Goal: Information Seeking & Learning: Check status

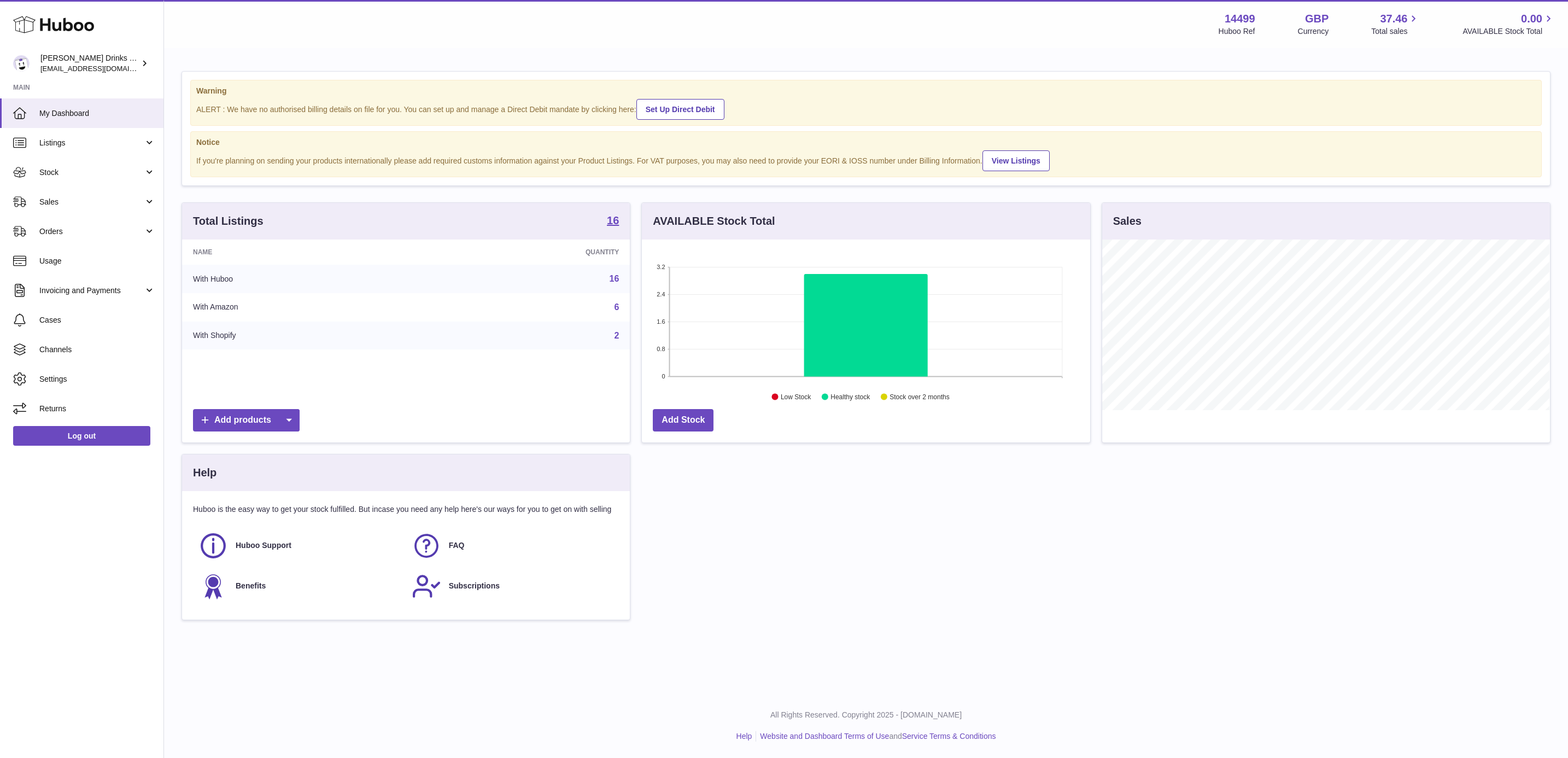
scroll to position [170, 447]
click at [75, 197] on span "Sales" at bounding box center [92, 202] width 104 height 11
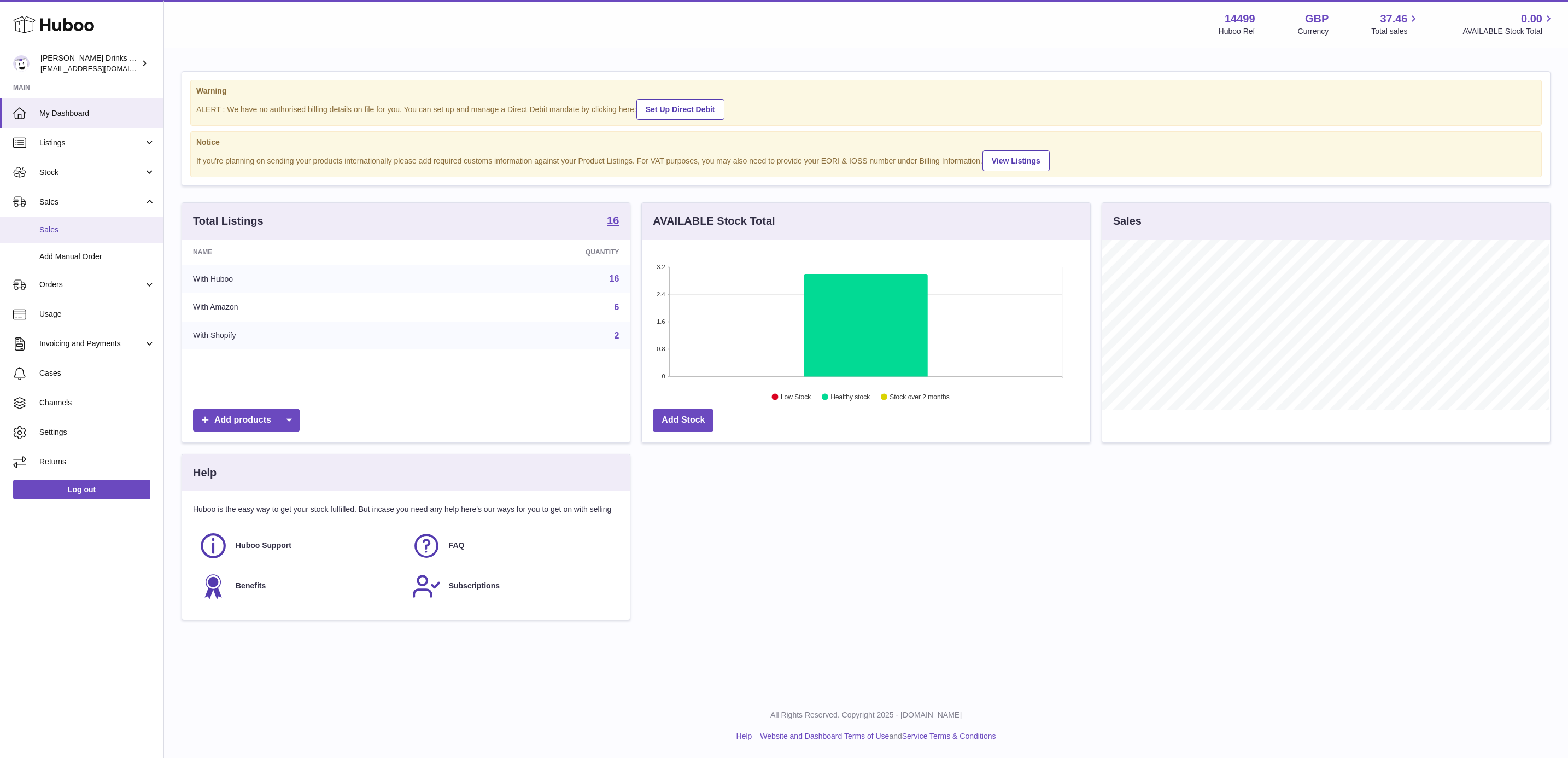
click at [79, 219] on link "Sales" at bounding box center [82, 230] width 164 height 27
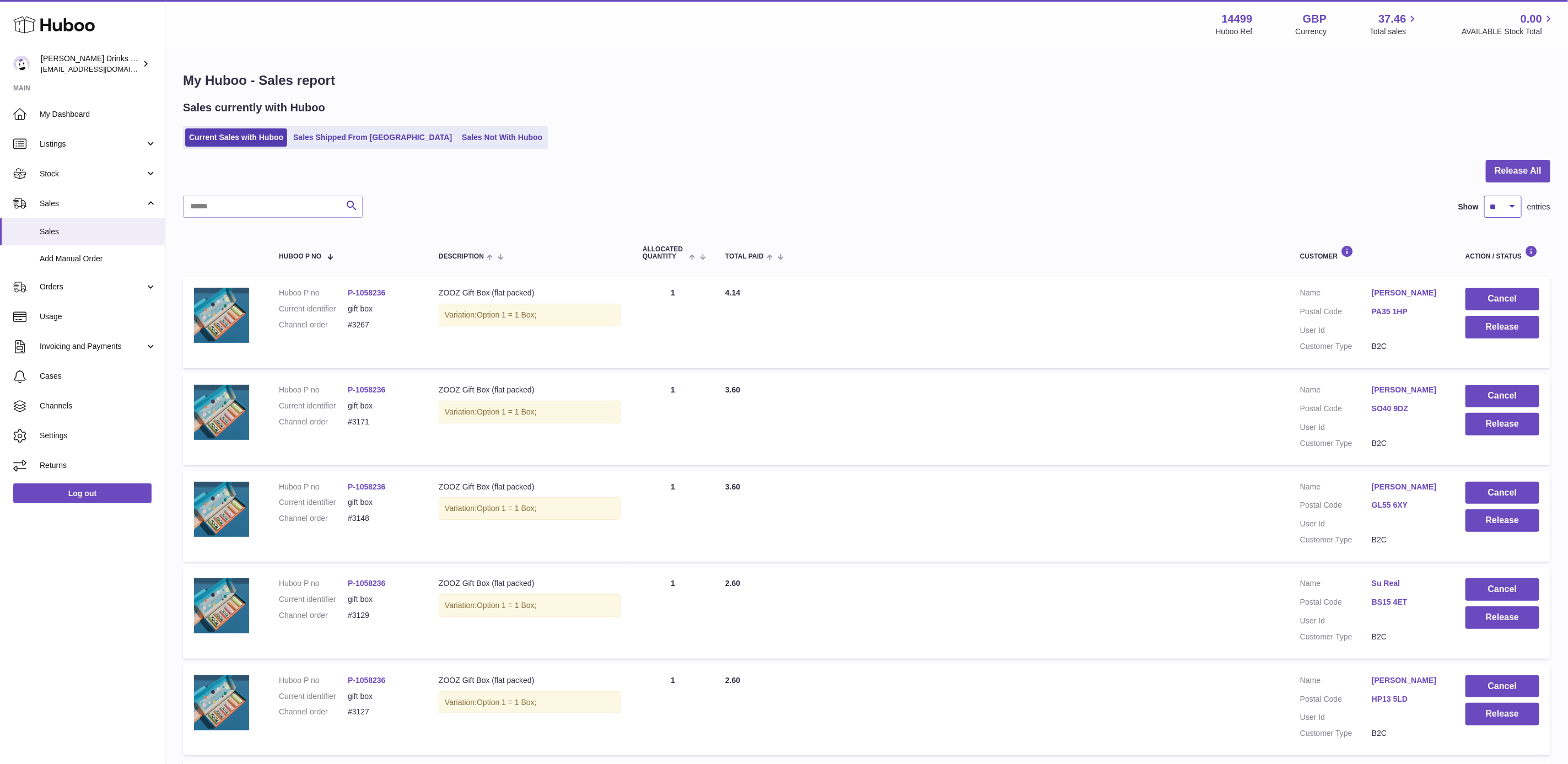
drag, startPoint x: 1495, startPoint y: 210, endPoint x: 1496, endPoint y: 217, distance: 7.1
click at [1495, 210] on select "** ** ** ***" at bounding box center [1503, 206] width 37 height 22
select select "***"
click at [1484, 196] on select "** ** ** ***" at bounding box center [1503, 206] width 37 height 22
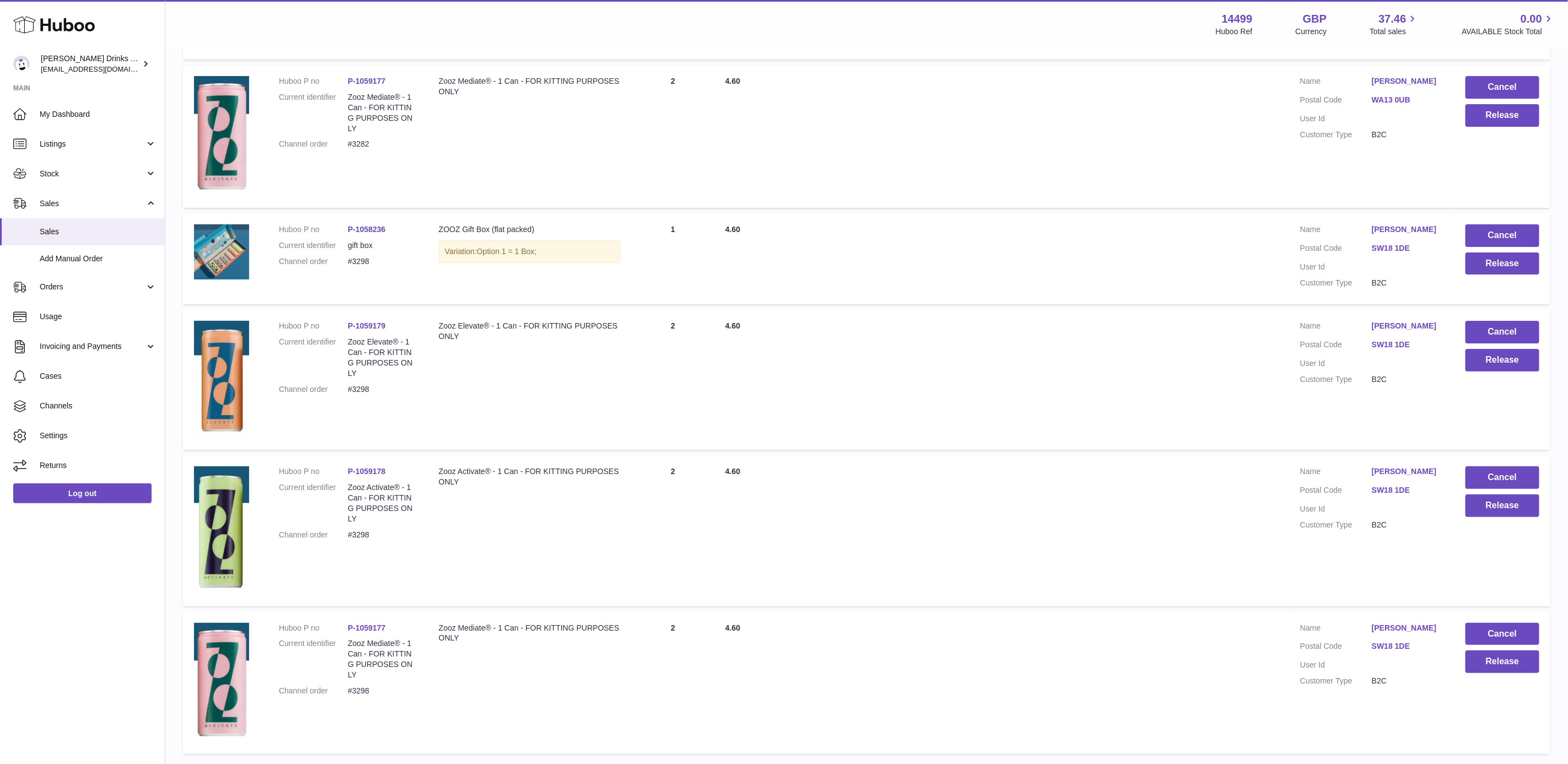
scroll to position [12649, 0]
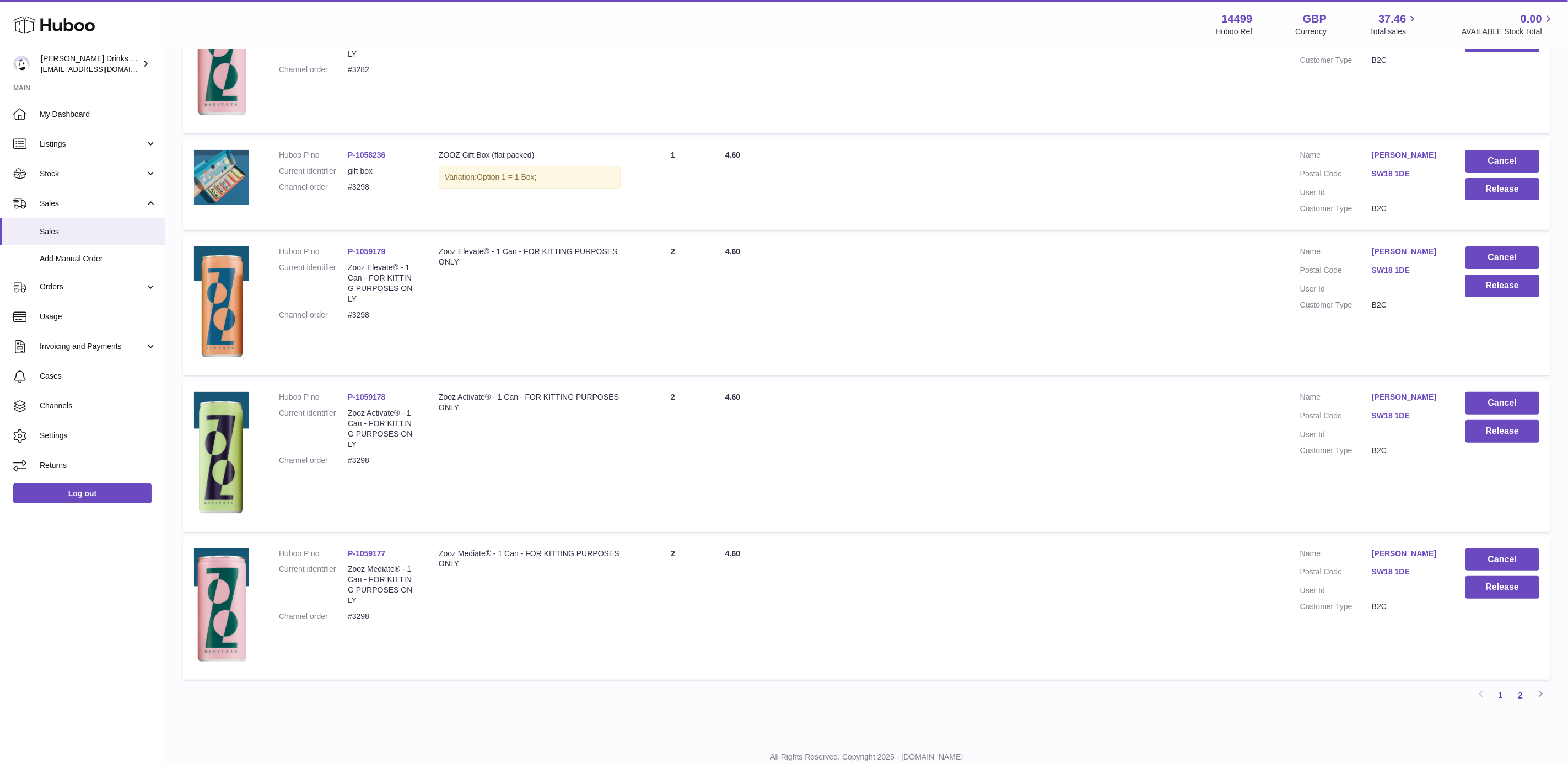
click at [1518, 685] on link "2" at bounding box center [1521, 695] width 20 height 20
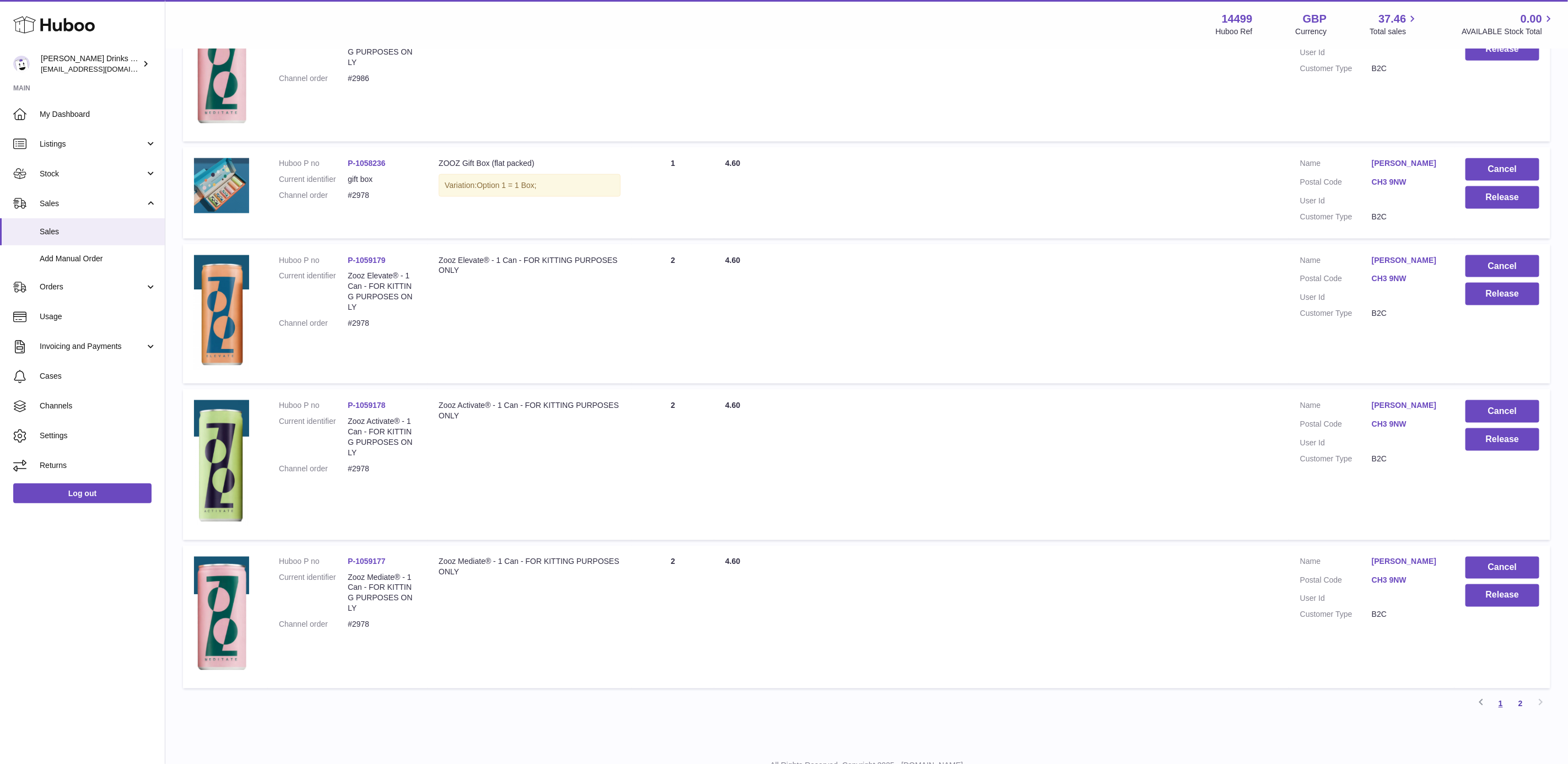
click at [1501, 694] on link "1" at bounding box center [1501, 704] width 20 height 20
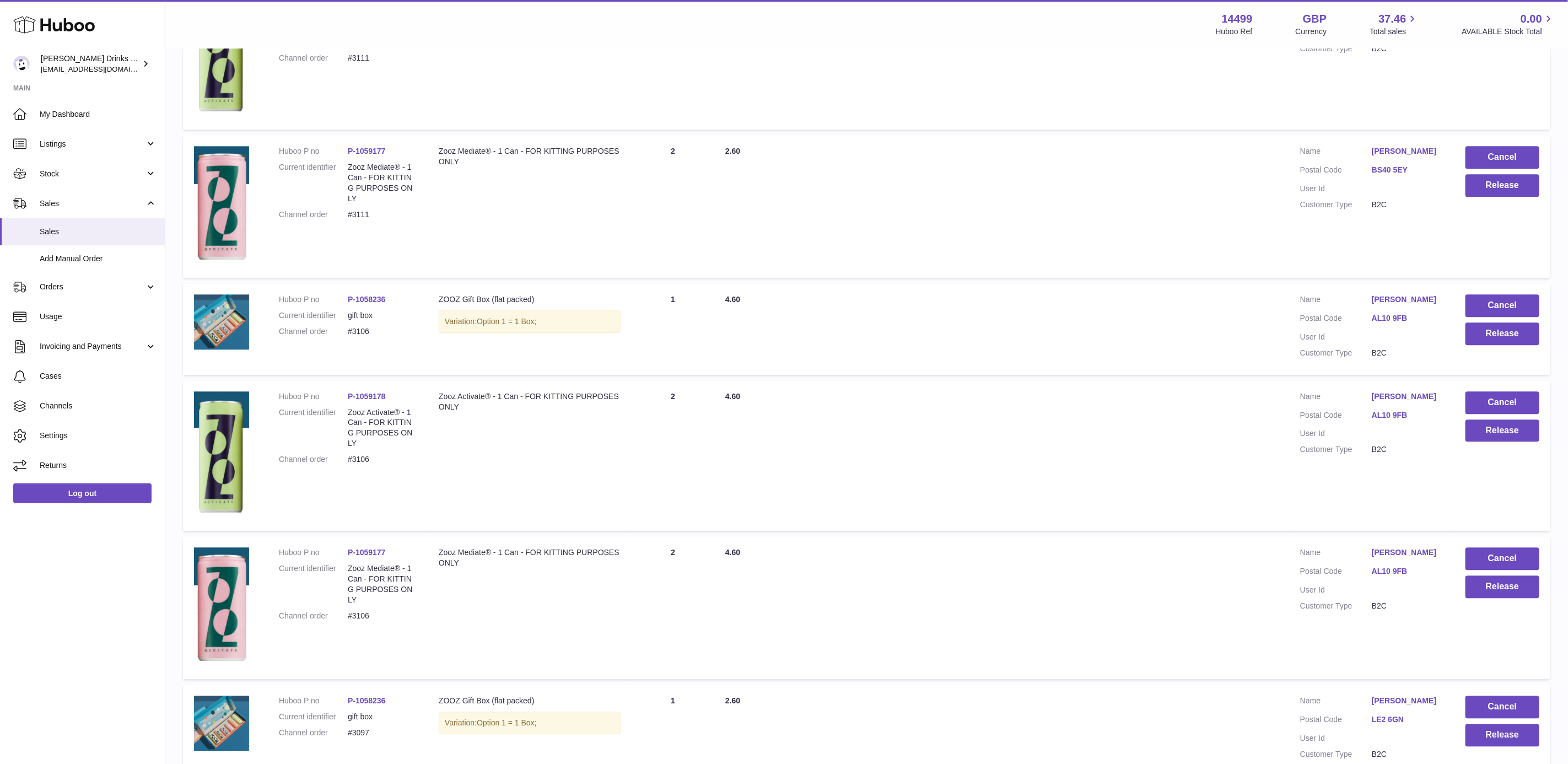
scroll to position [389, 0]
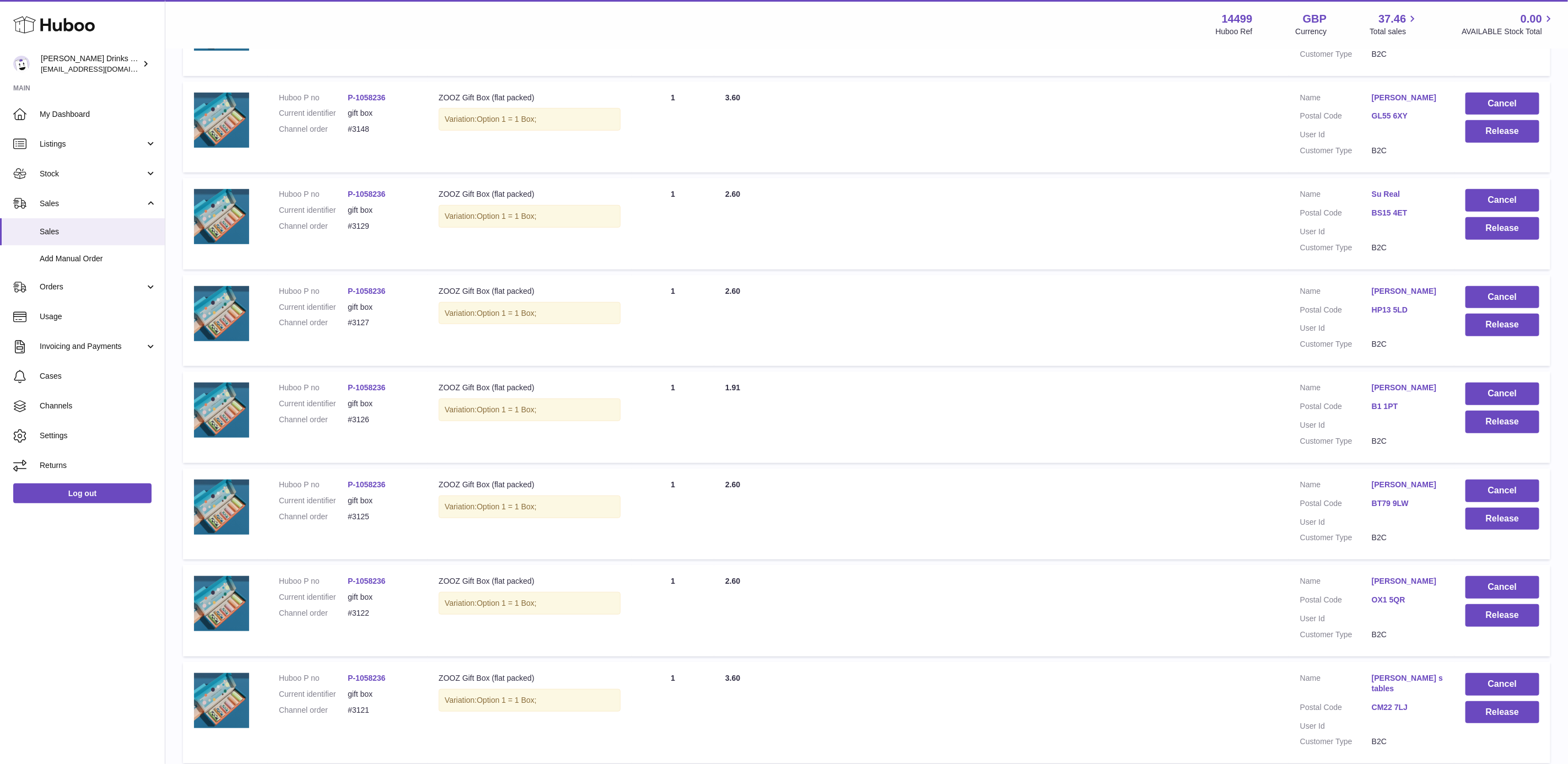
drag, startPoint x: 611, startPoint y: 424, endPoint x: 611, endPoint y: 234, distance: 190.0
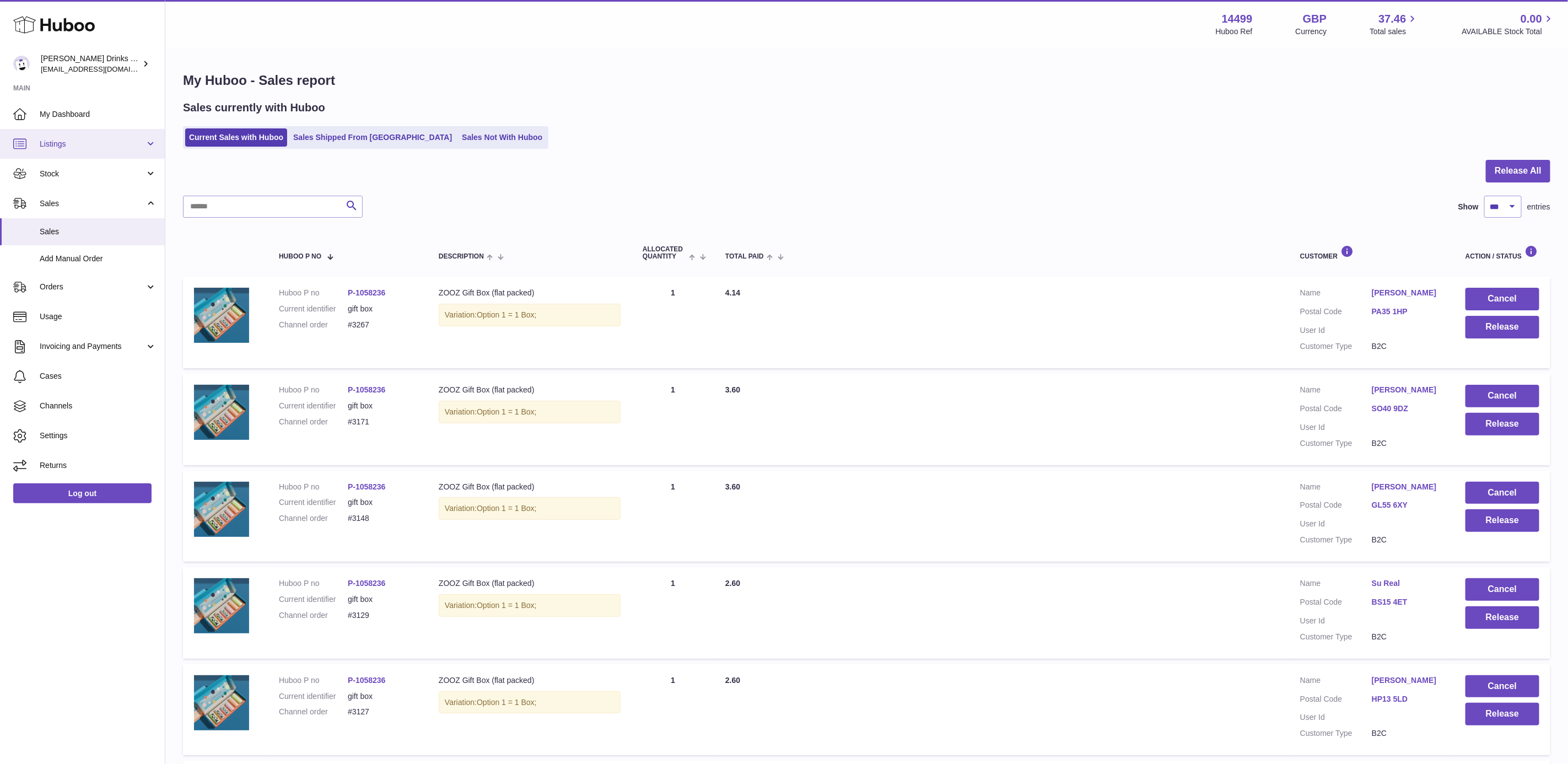
drag, startPoint x: 73, startPoint y: 129, endPoint x: 75, endPoint y: 136, distance: 7.3
click at [73, 129] on link "Listings" at bounding box center [82, 144] width 165 height 30
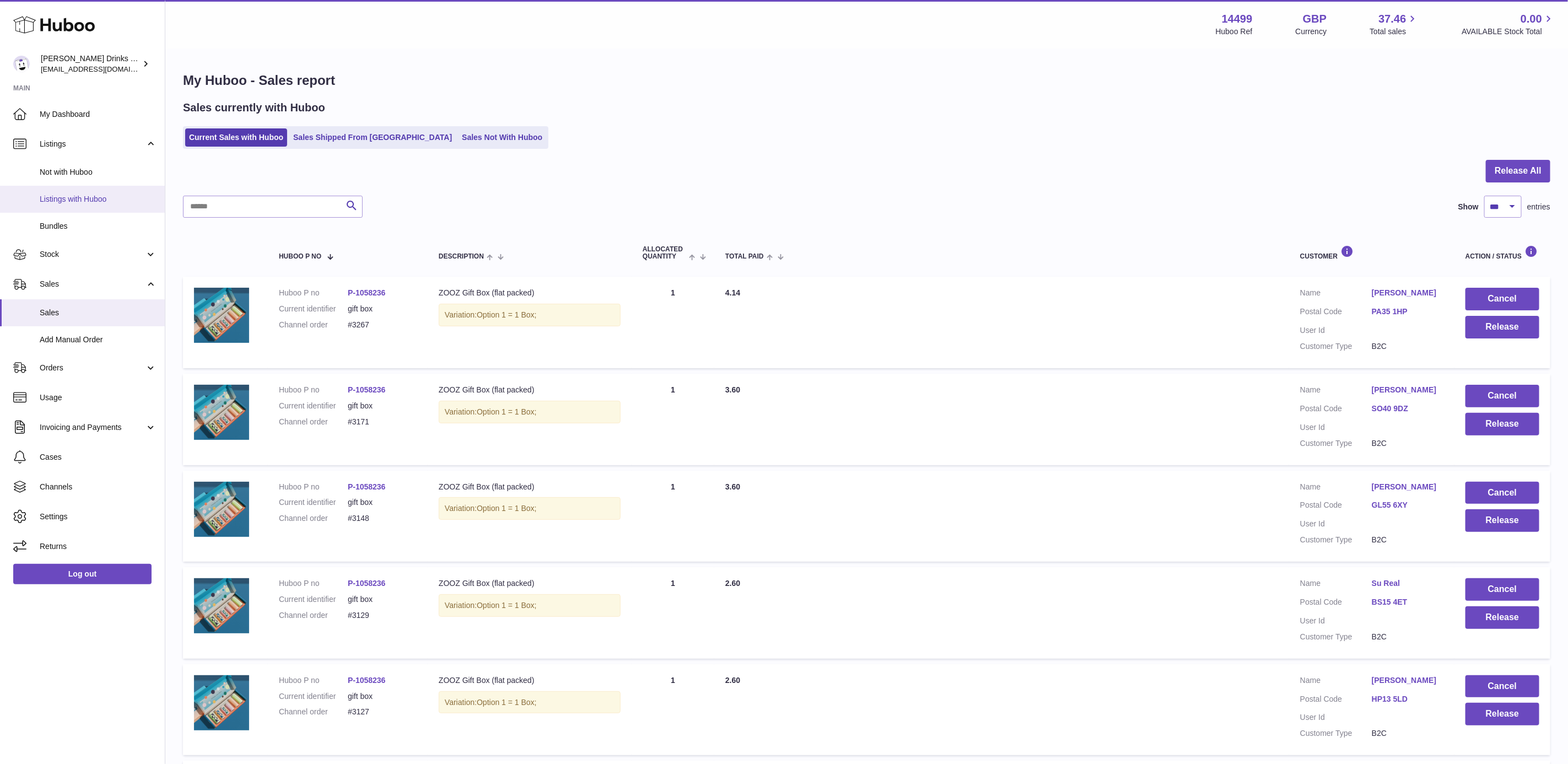
click at [98, 199] on span "Listings with Huboo" at bounding box center [98, 200] width 117 height 11
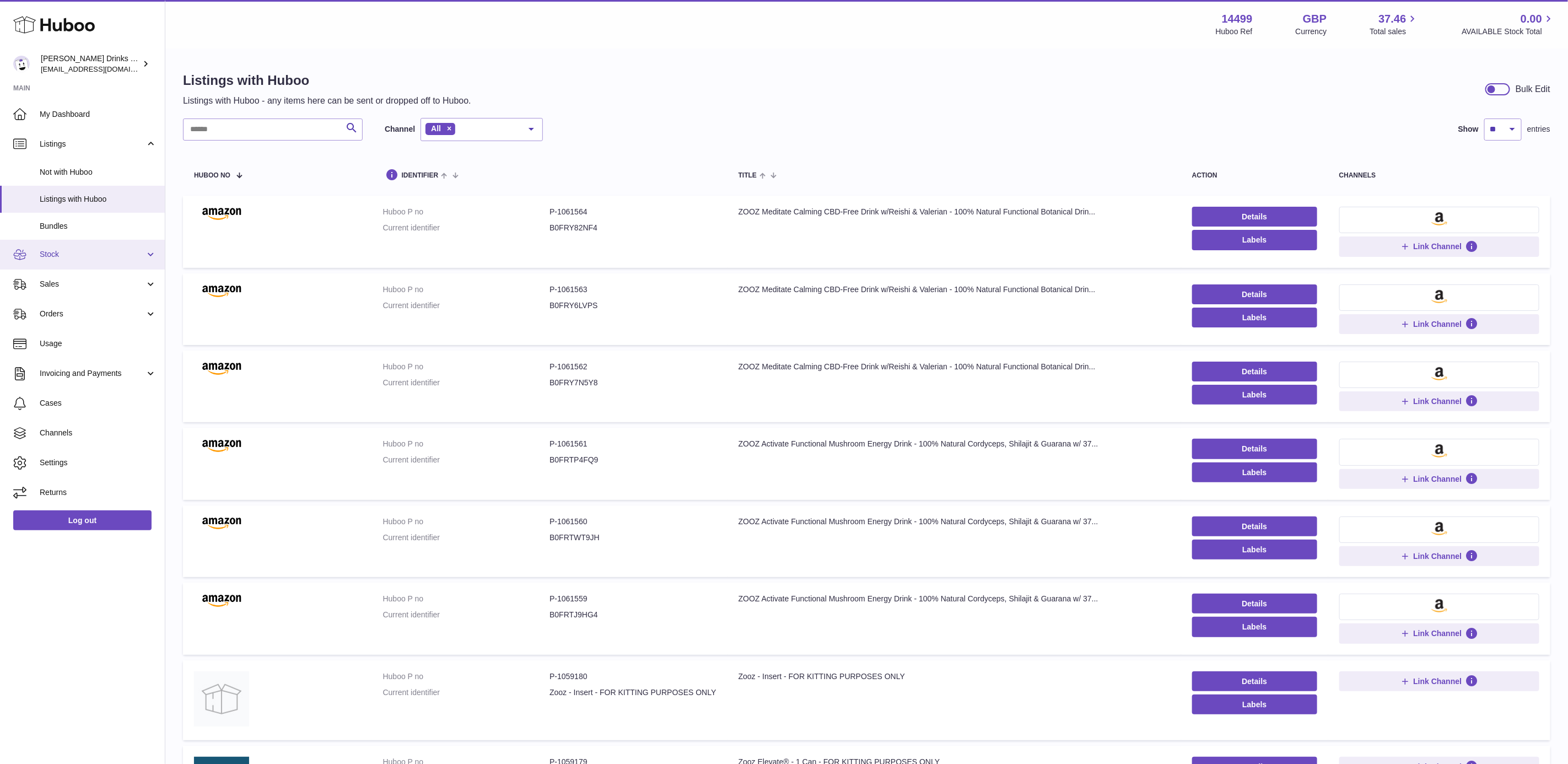
click at [88, 266] on link "Stock" at bounding box center [82, 254] width 165 height 30
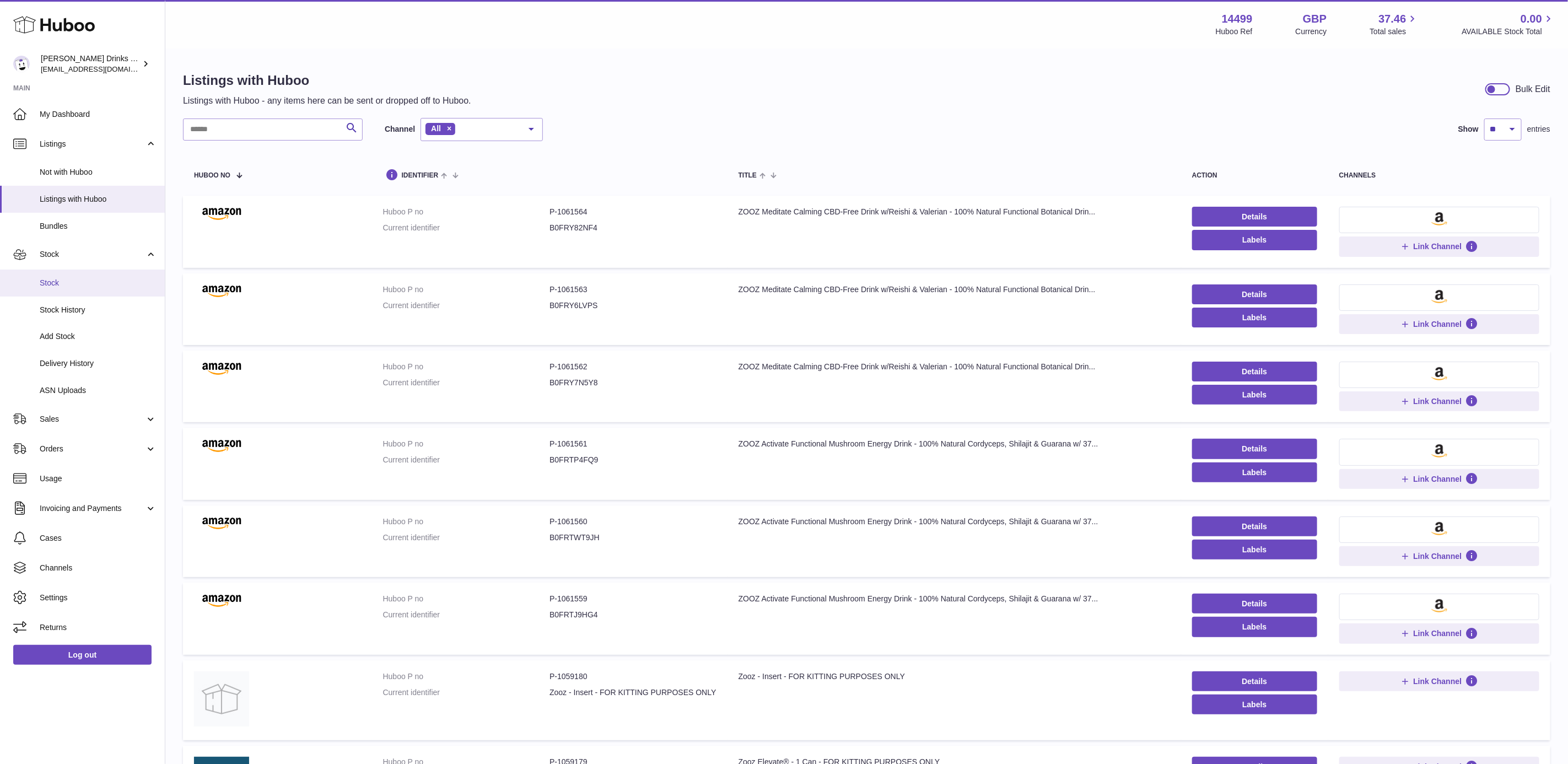
click at [79, 275] on link "Stock" at bounding box center [82, 283] width 165 height 27
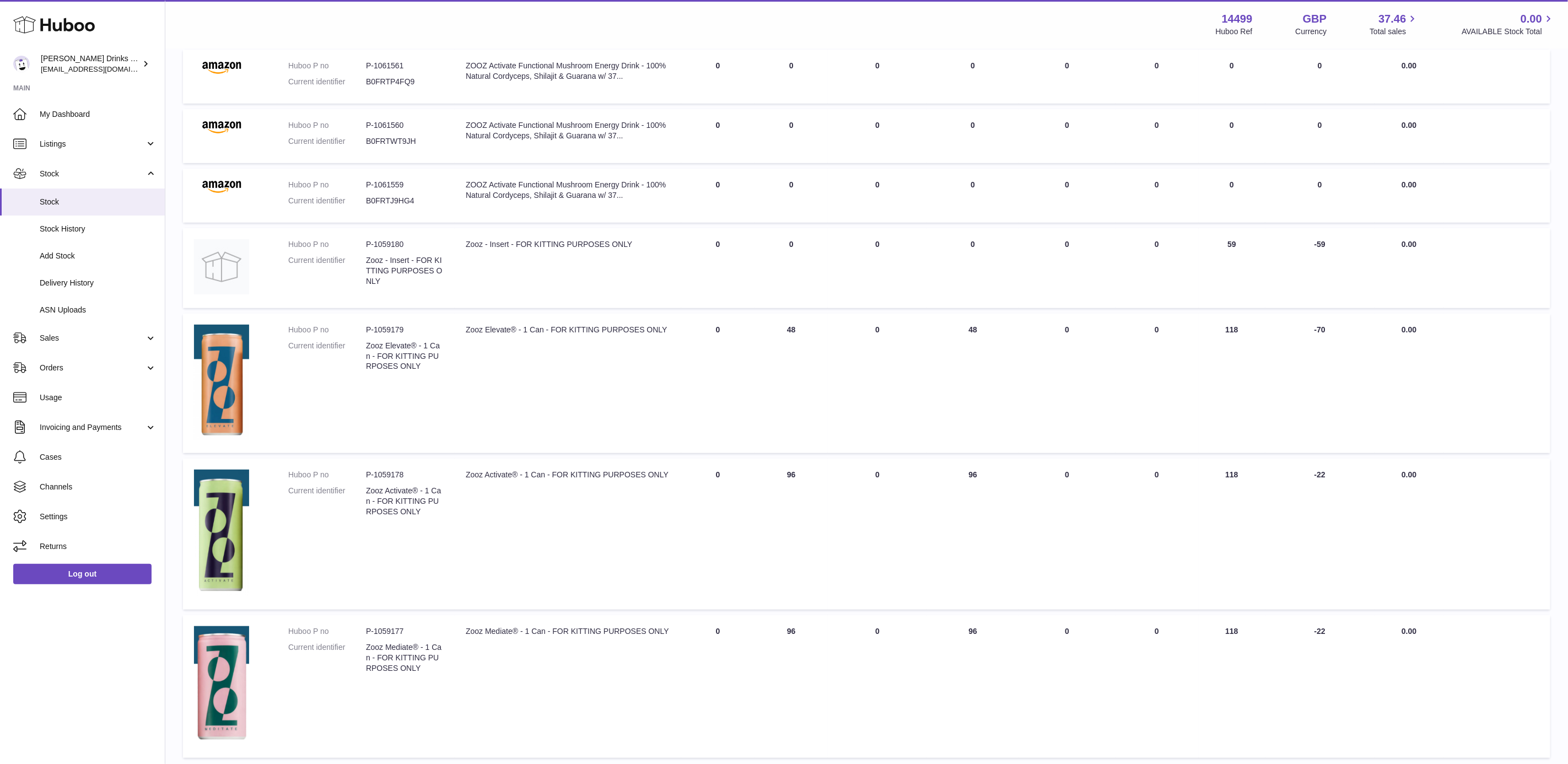
scroll to position [457, 0]
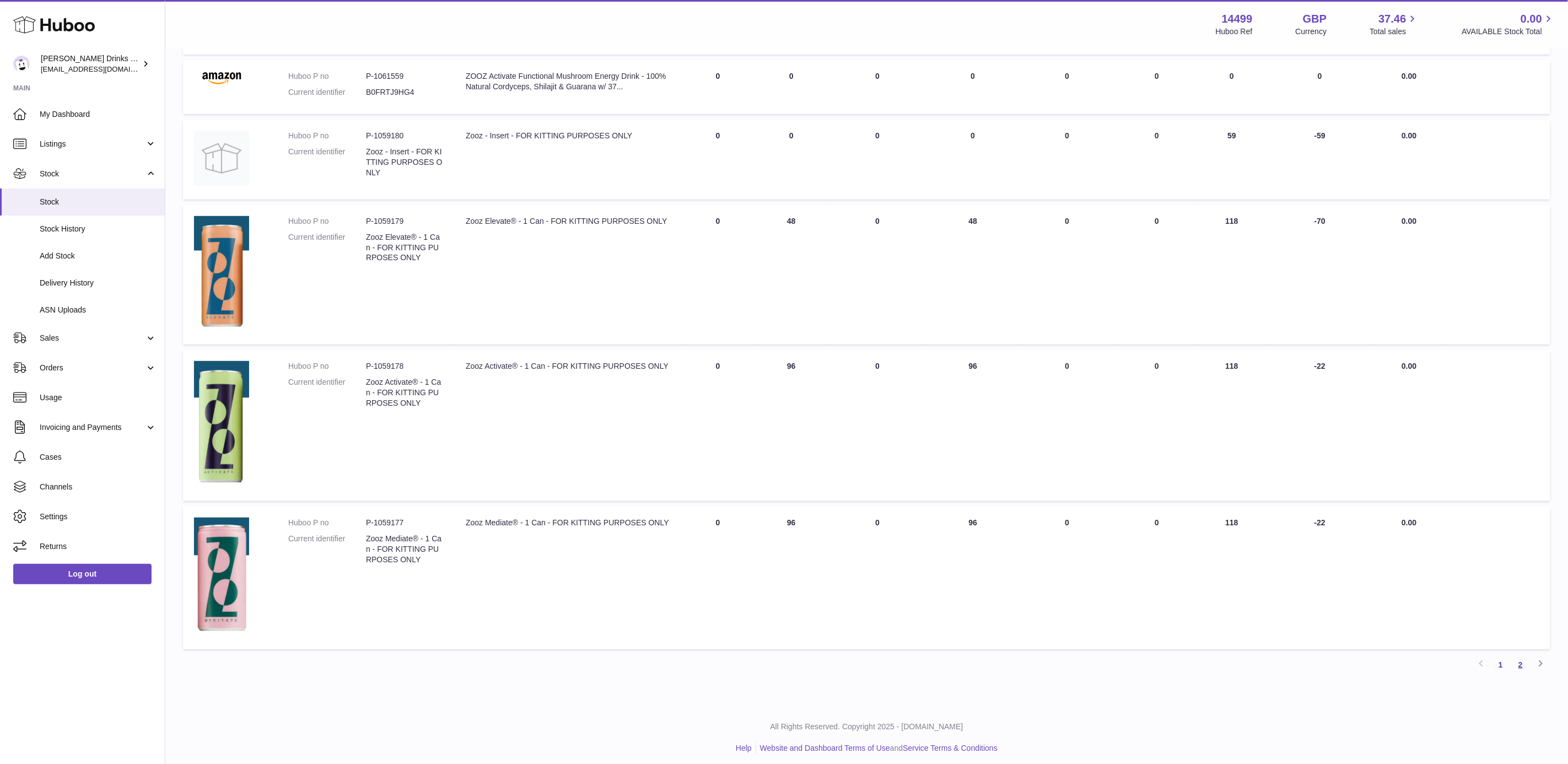
click at [1523, 665] on link "2" at bounding box center [1521, 665] width 20 height 20
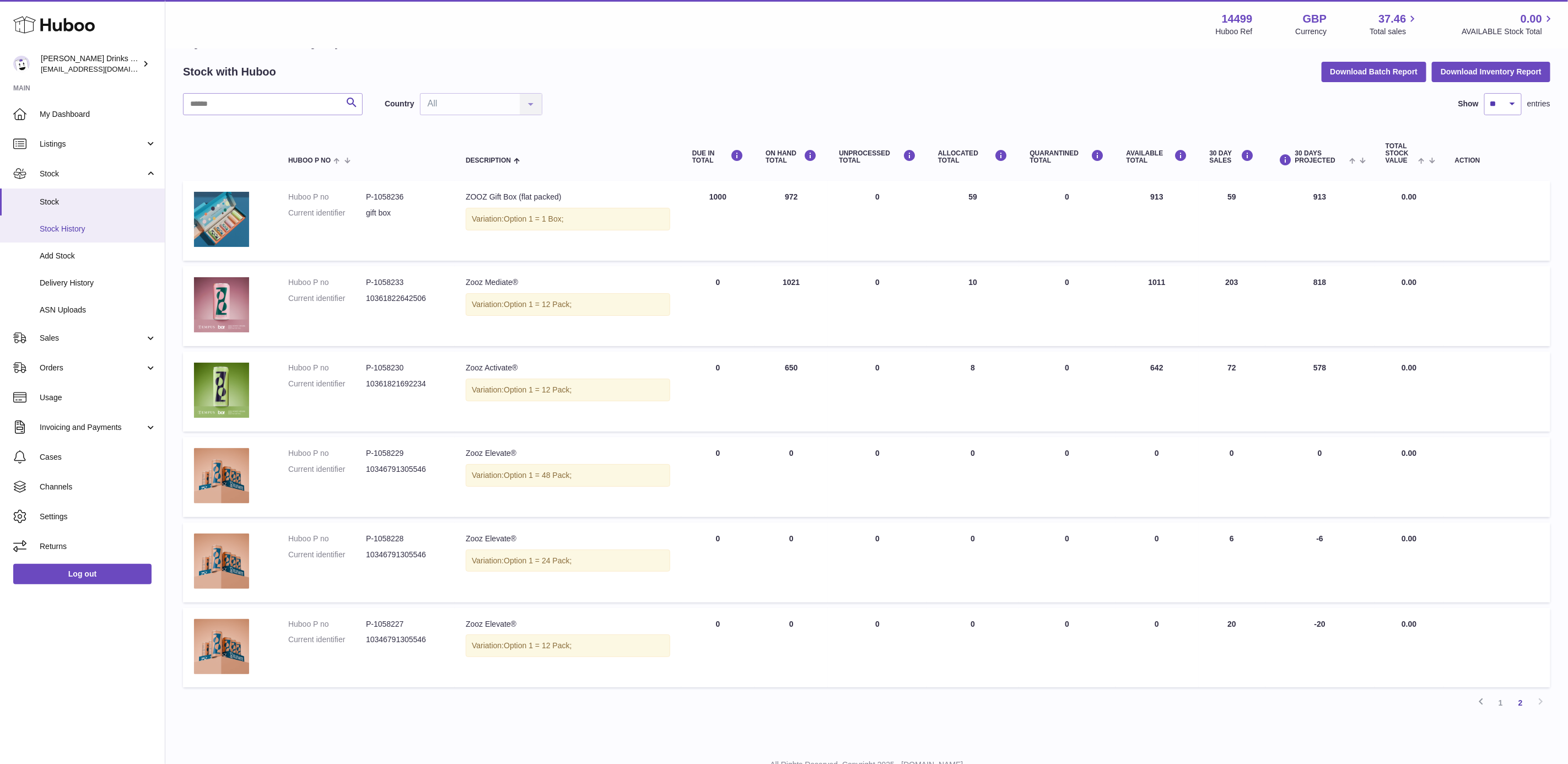
scroll to position [50, 0]
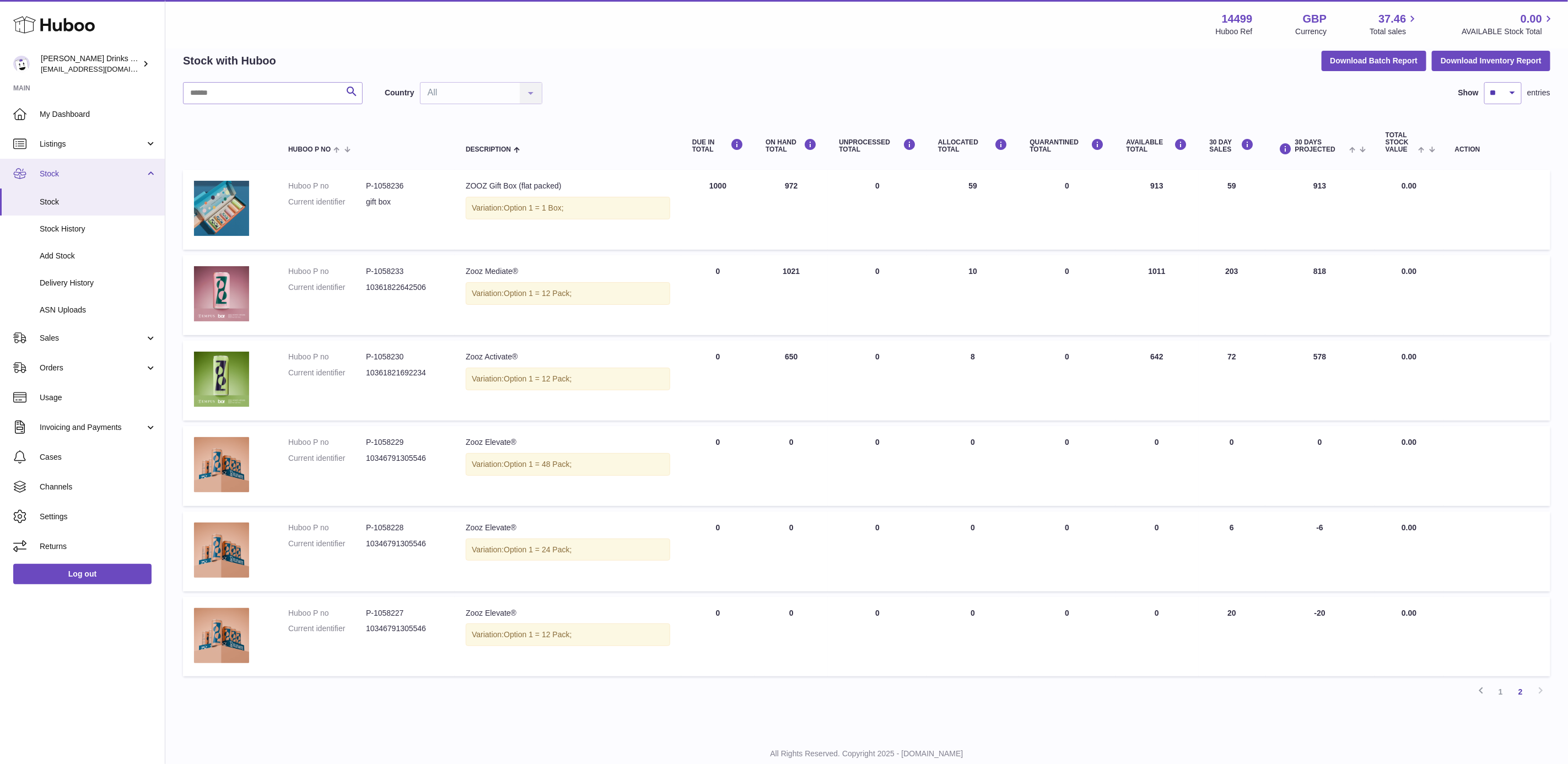
click at [72, 171] on span "Stock" at bounding box center [92, 174] width 105 height 11
